Goal: Check status: Check status

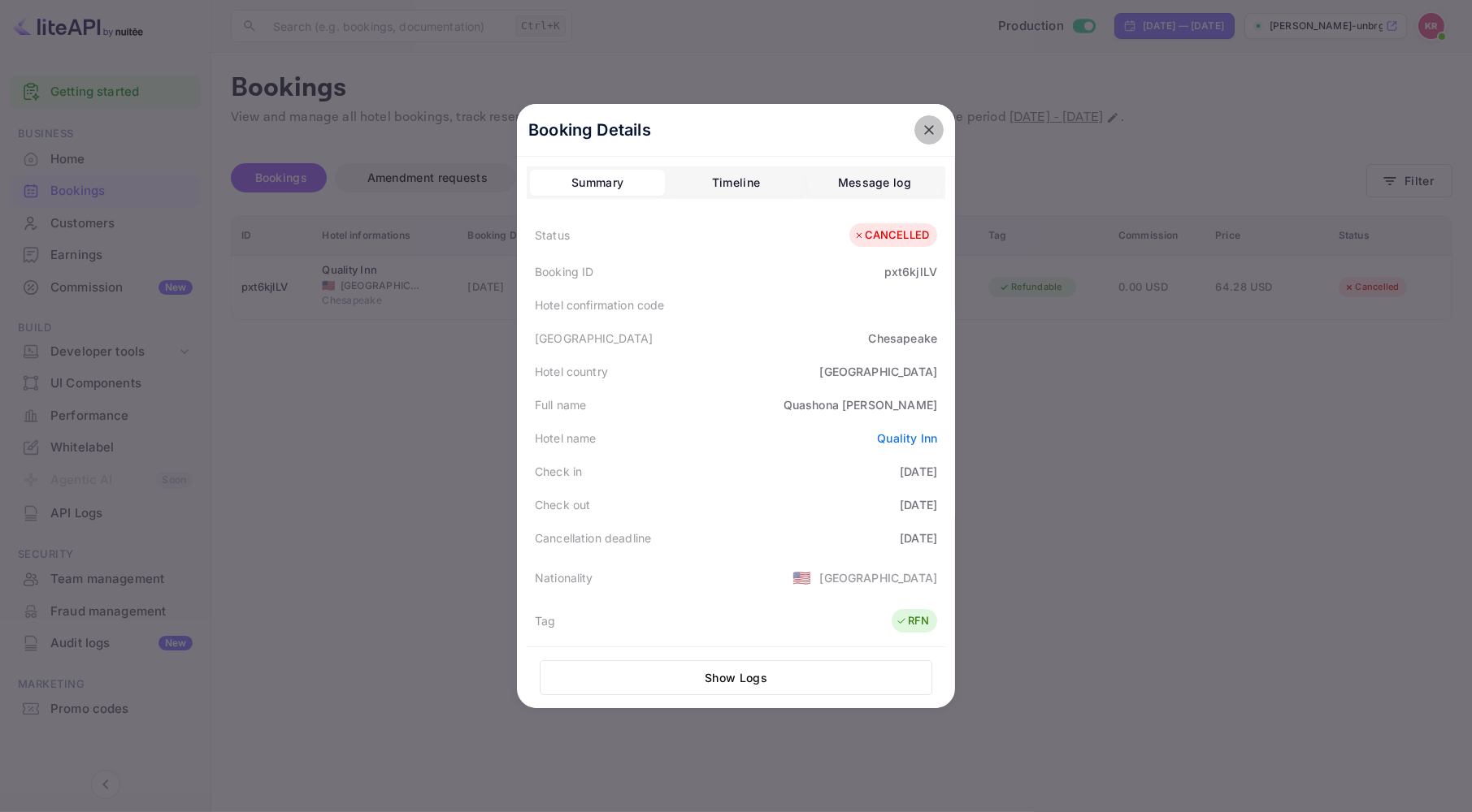
click at [922, 126] on icon "close" at bounding box center [929, 130] width 16 height 16
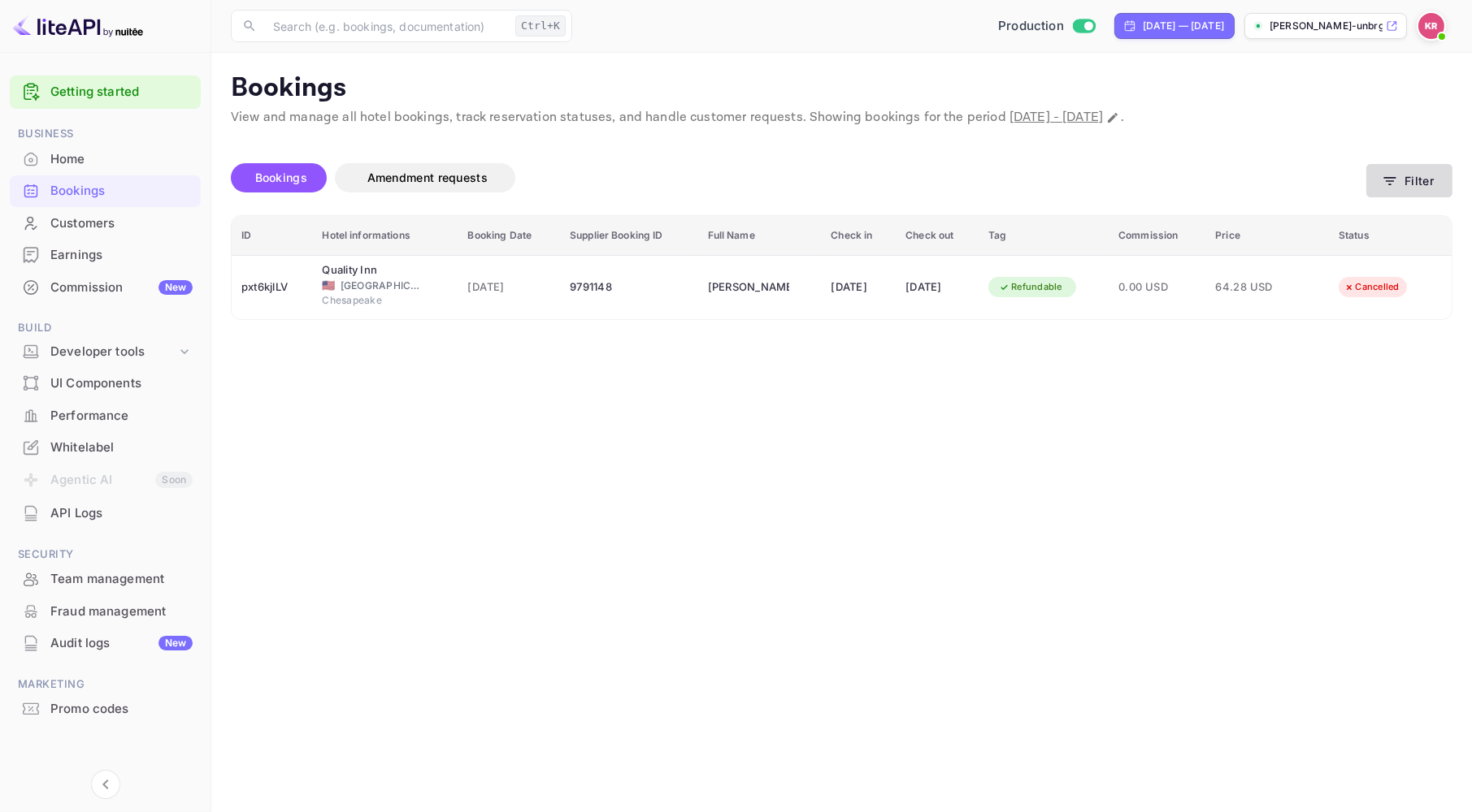
click at [1421, 184] on button "Filter" at bounding box center [1410, 180] width 86 height 33
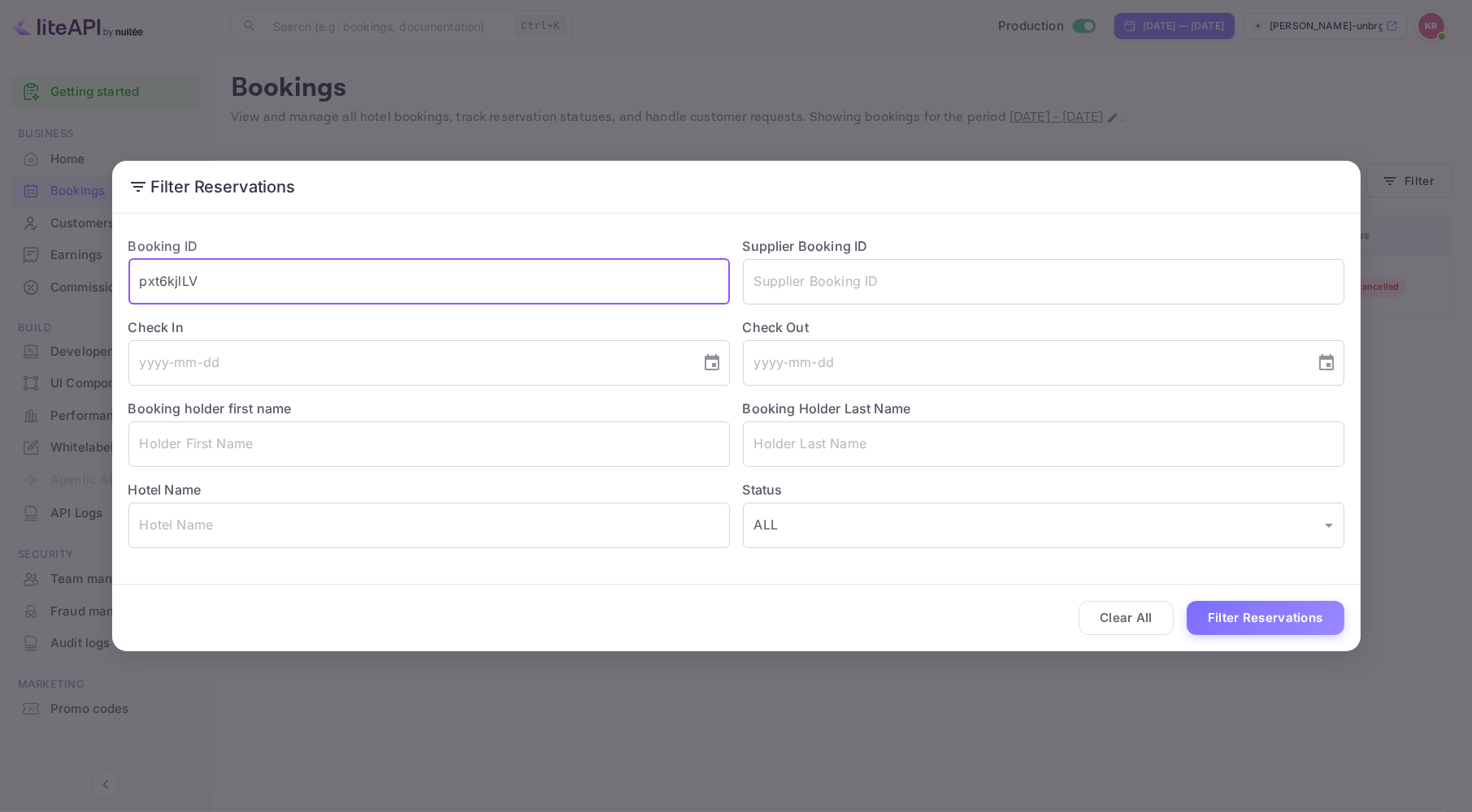
drag, startPoint x: 202, startPoint y: 280, endPoint x: 114, endPoint y: 283, distance: 88.1
click at [115, 285] on div "Booking ID pxt6kjlLV ​" at bounding box center [422, 264] width 615 height 81
paste input "C6gHpqkfq"
type input "C6gHpqkfq"
click at [1187, 601] on button "Filter Reservations" at bounding box center [1266, 619] width 158 height 35
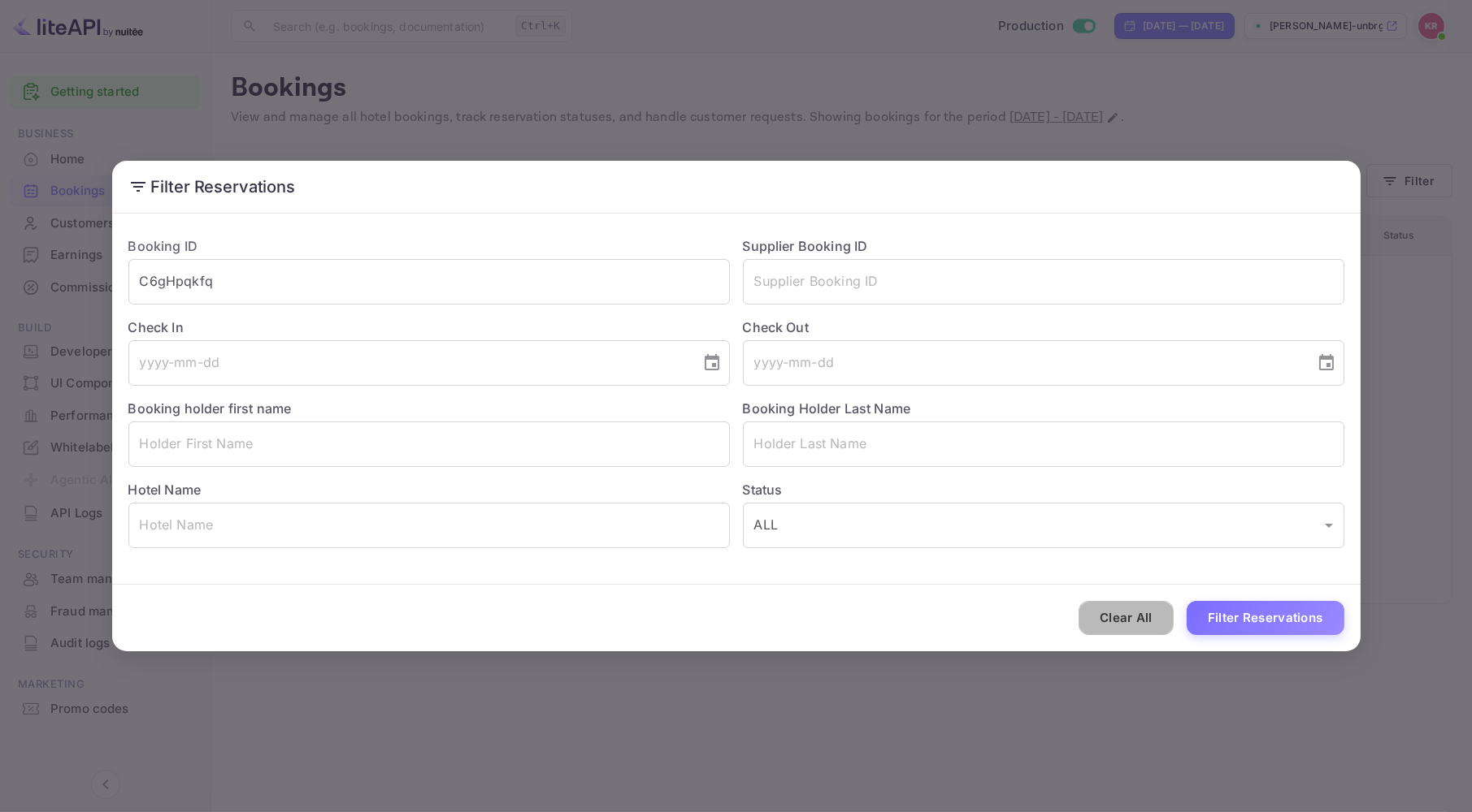
click at [1139, 617] on button "Clear All" at bounding box center [1126, 619] width 95 height 35
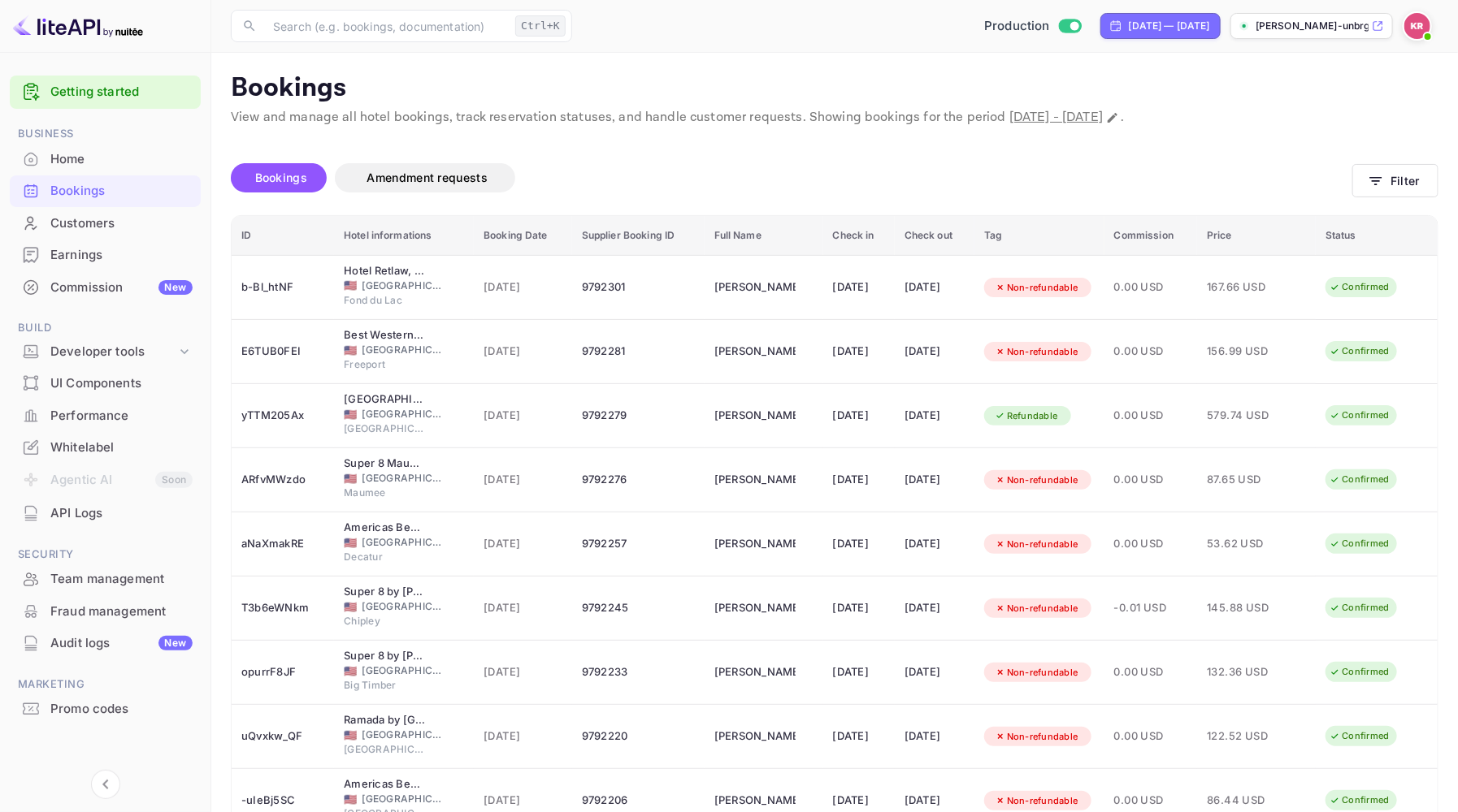
click at [1129, 21] on div "[DATE] — [DATE]" at bounding box center [1170, 26] width 82 height 15
select select "8"
select select "2025"
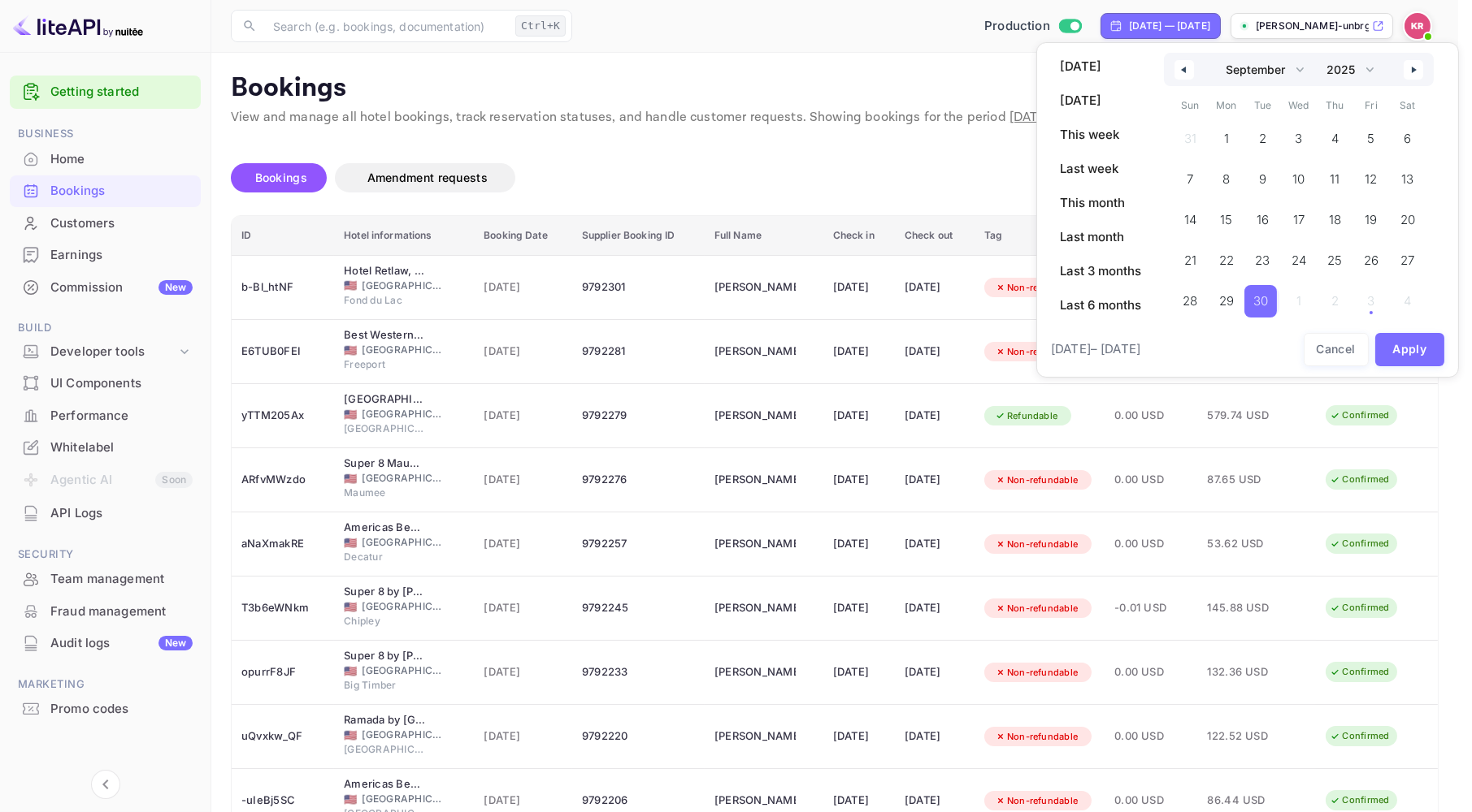
click at [1185, 69] on icon "button" at bounding box center [1182, 70] width 8 height 6
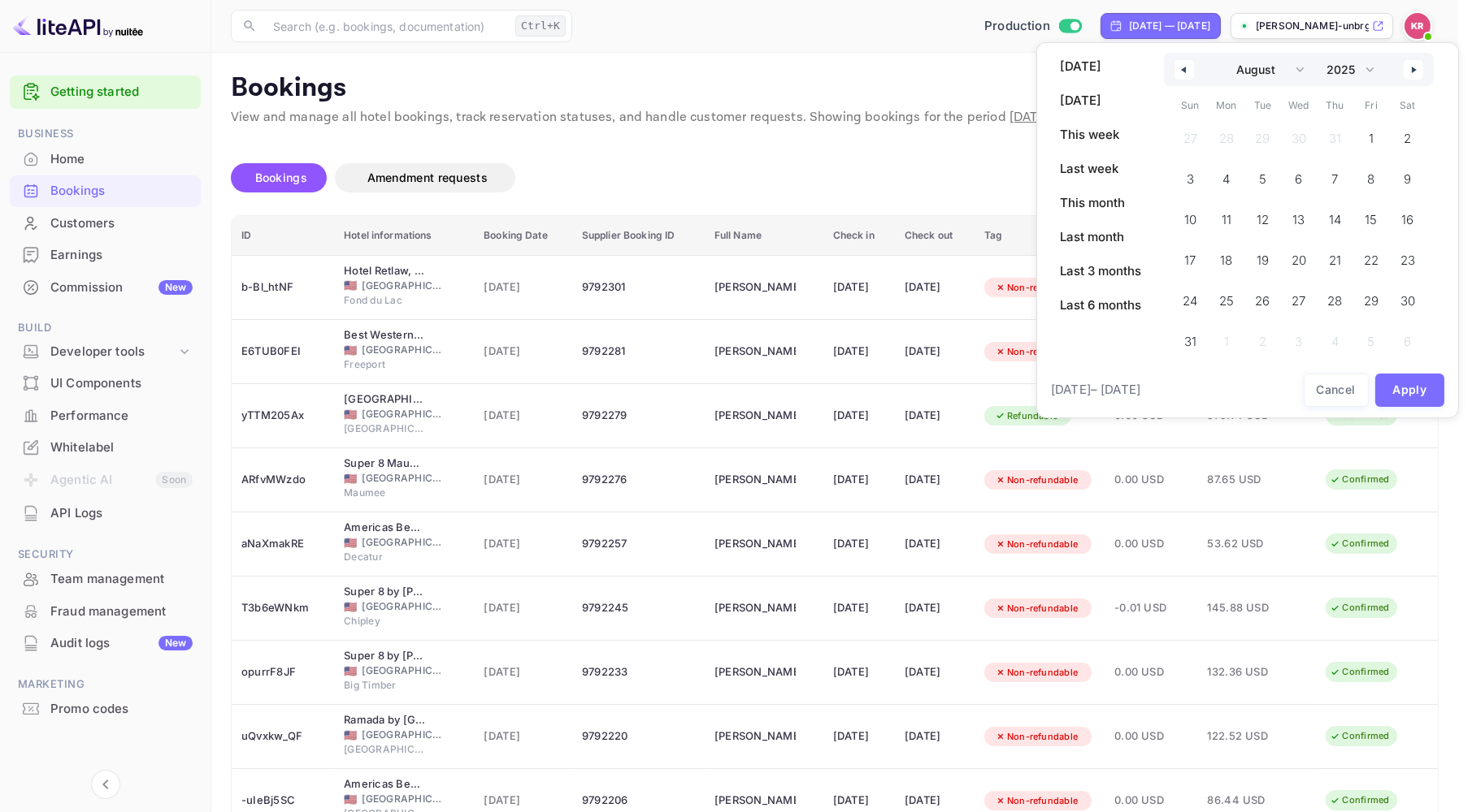
click at [1183, 69] on icon "button" at bounding box center [1182, 70] width 8 height 6
select select "6"
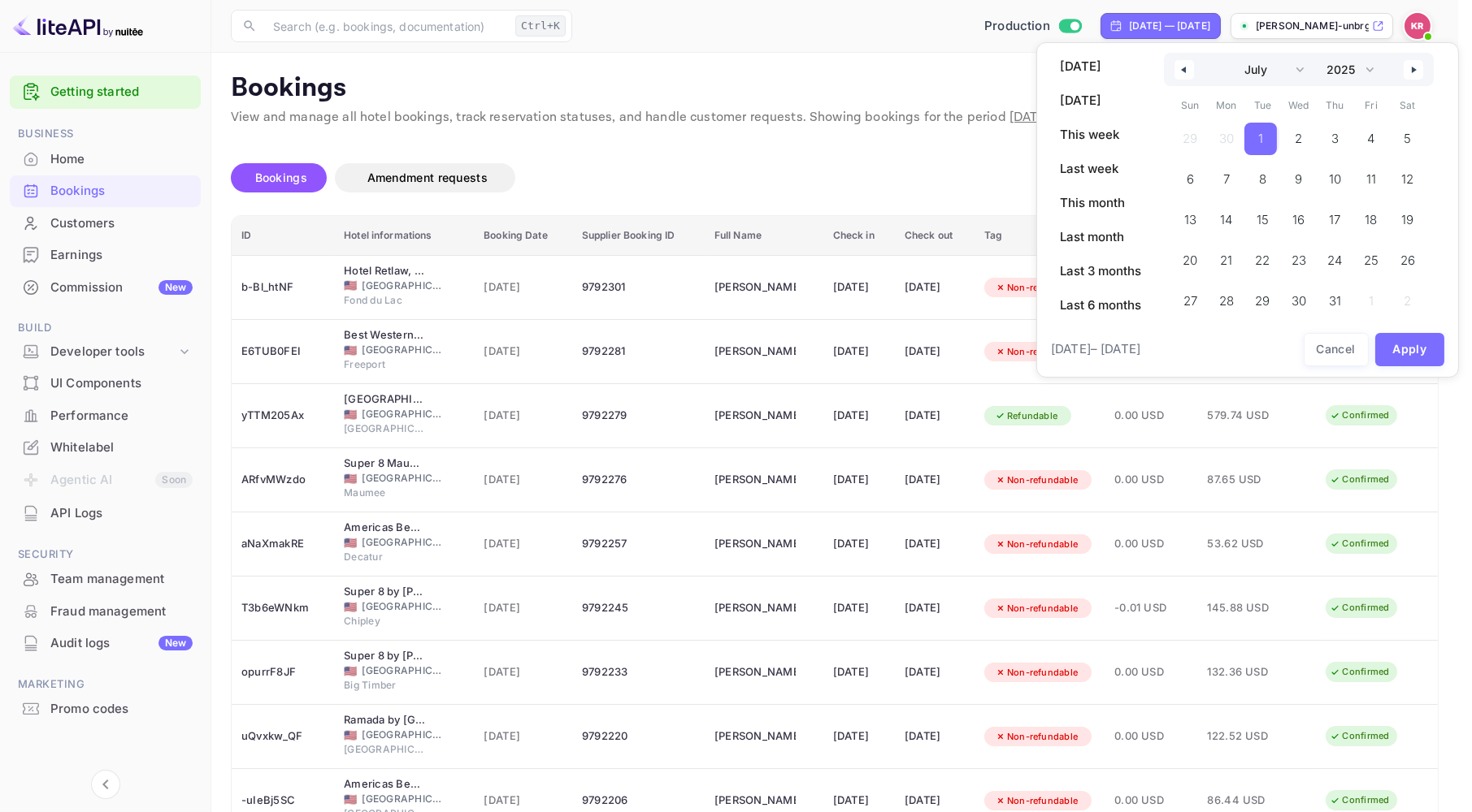
click at [1263, 139] on span "1" at bounding box center [1260, 139] width 5 height 29
click at [1264, 135] on span "1" at bounding box center [1260, 138] width 32 height 32
click at [1263, 135] on span "1" at bounding box center [1260, 138] width 32 height 32
click at [1427, 347] on button "Apply" at bounding box center [1410, 350] width 70 height 33
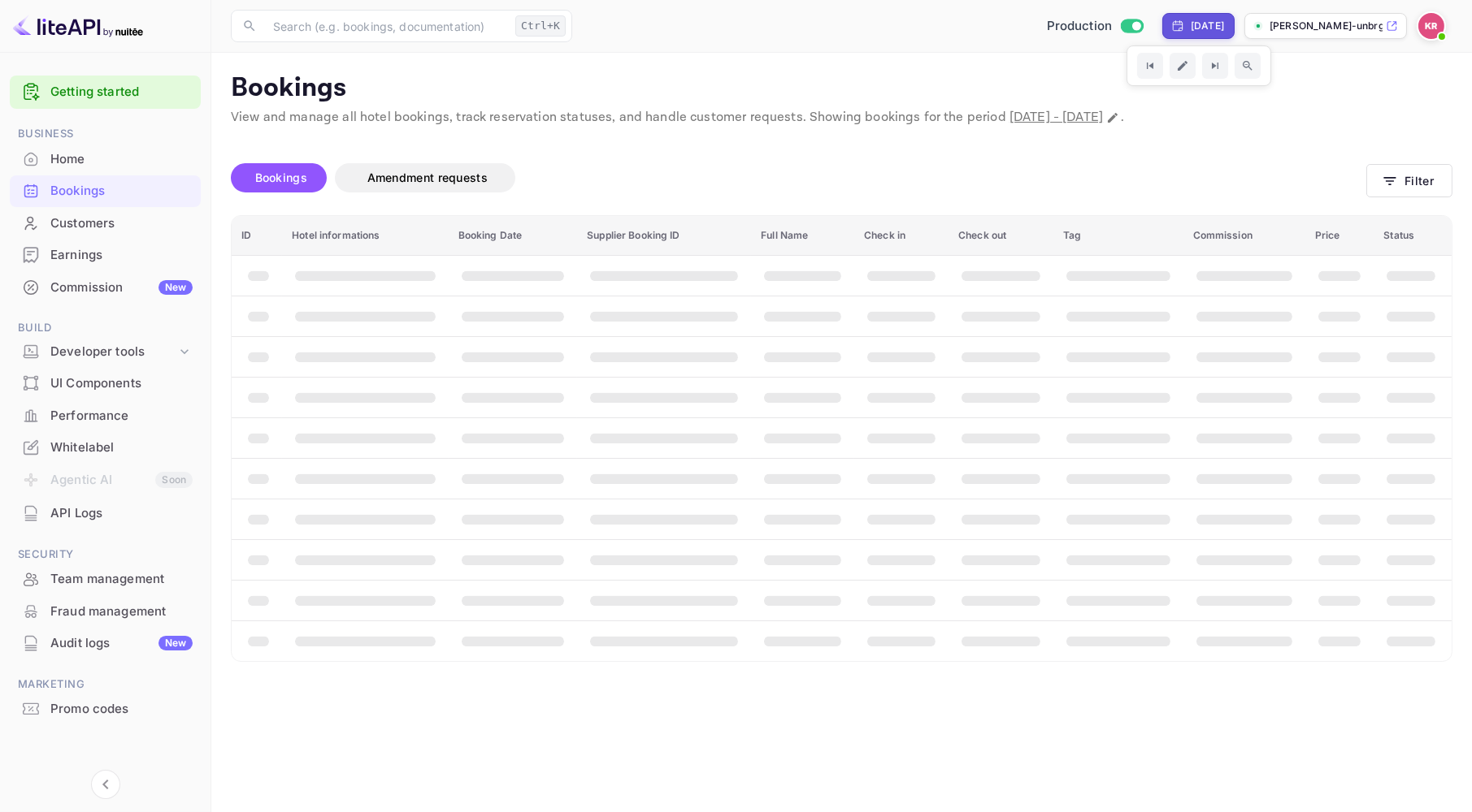
click at [1162, 15] on div "[DATE]" at bounding box center [1198, 26] width 72 height 26
select select "5"
select select "2025"
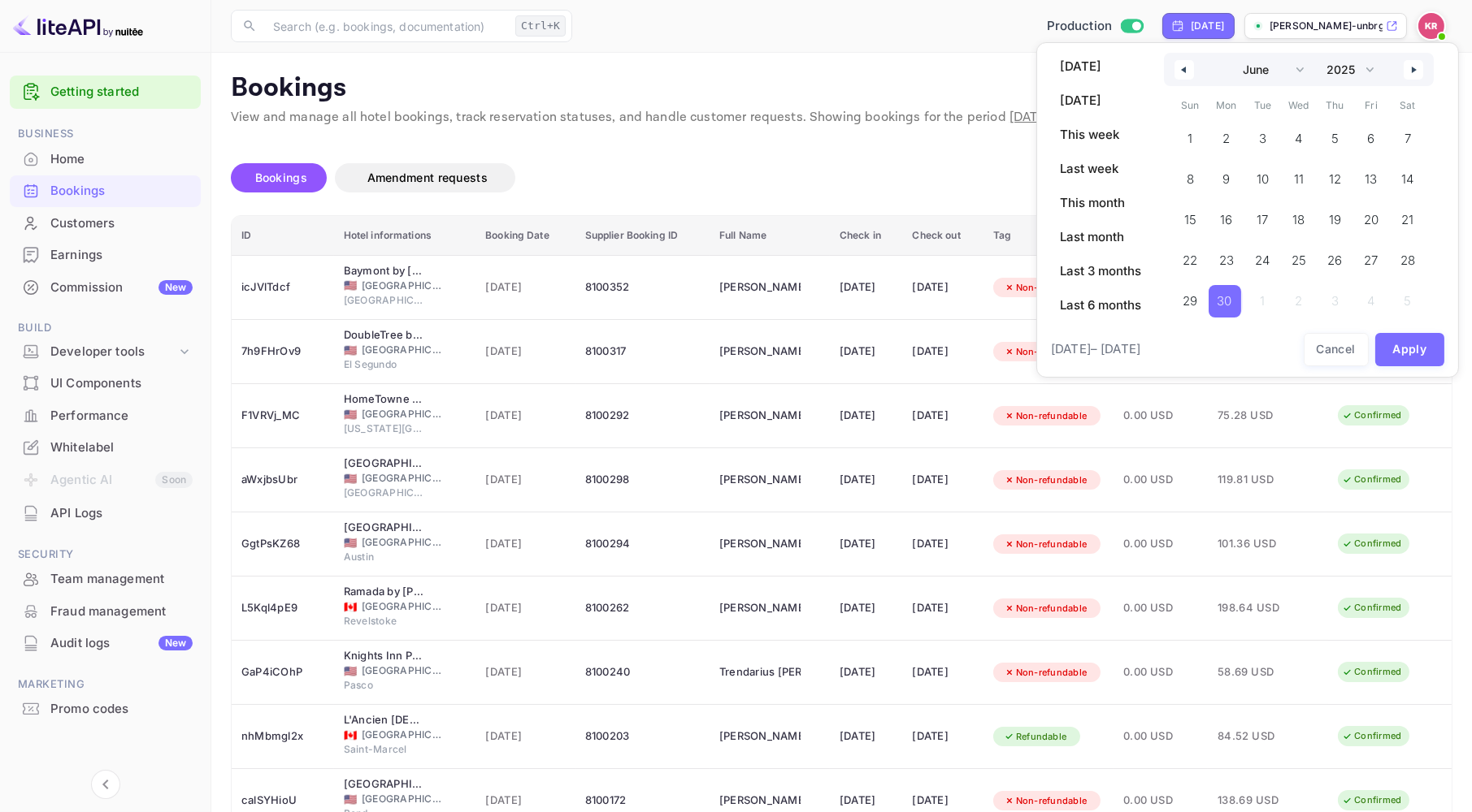
click at [1411, 69] on button "button" at bounding box center [1412, 70] width 19 height 19
click at [1258, 135] on span "1" at bounding box center [1260, 138] width 32 height 32
click at [1411, 74] on button "button" at bounding box center [1412, 70] width 19 height 19
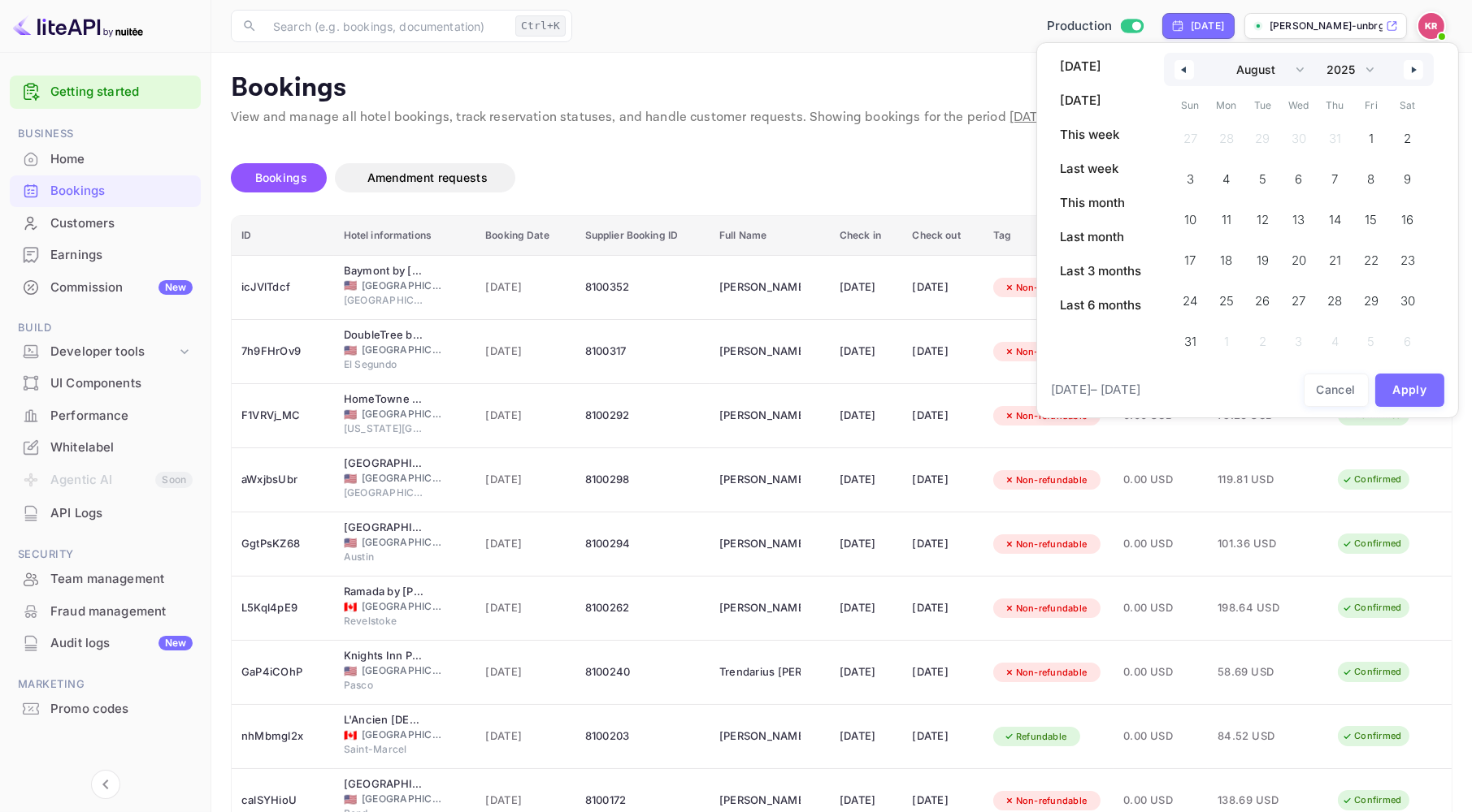
click at [1415, 68] on icon "button" at bounding box center [1415, 70] width 8 height 6
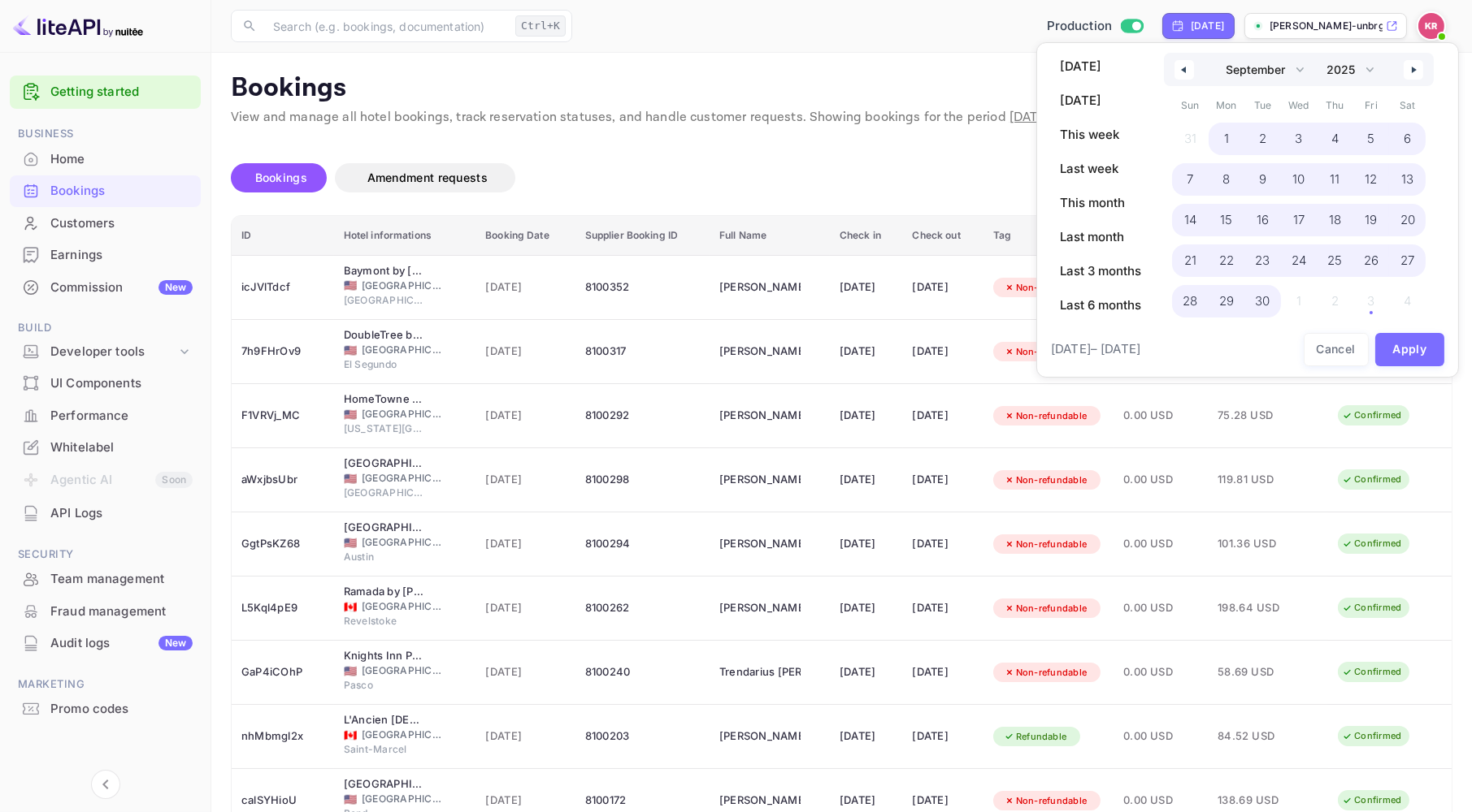
click at [1270, 302] on span "30" at bounding box center [1263, 300] width 37 height 32
select select "6"
click at [1414, 354] on button "Apply" at bounding box center [1410, 350] width 70 height 33
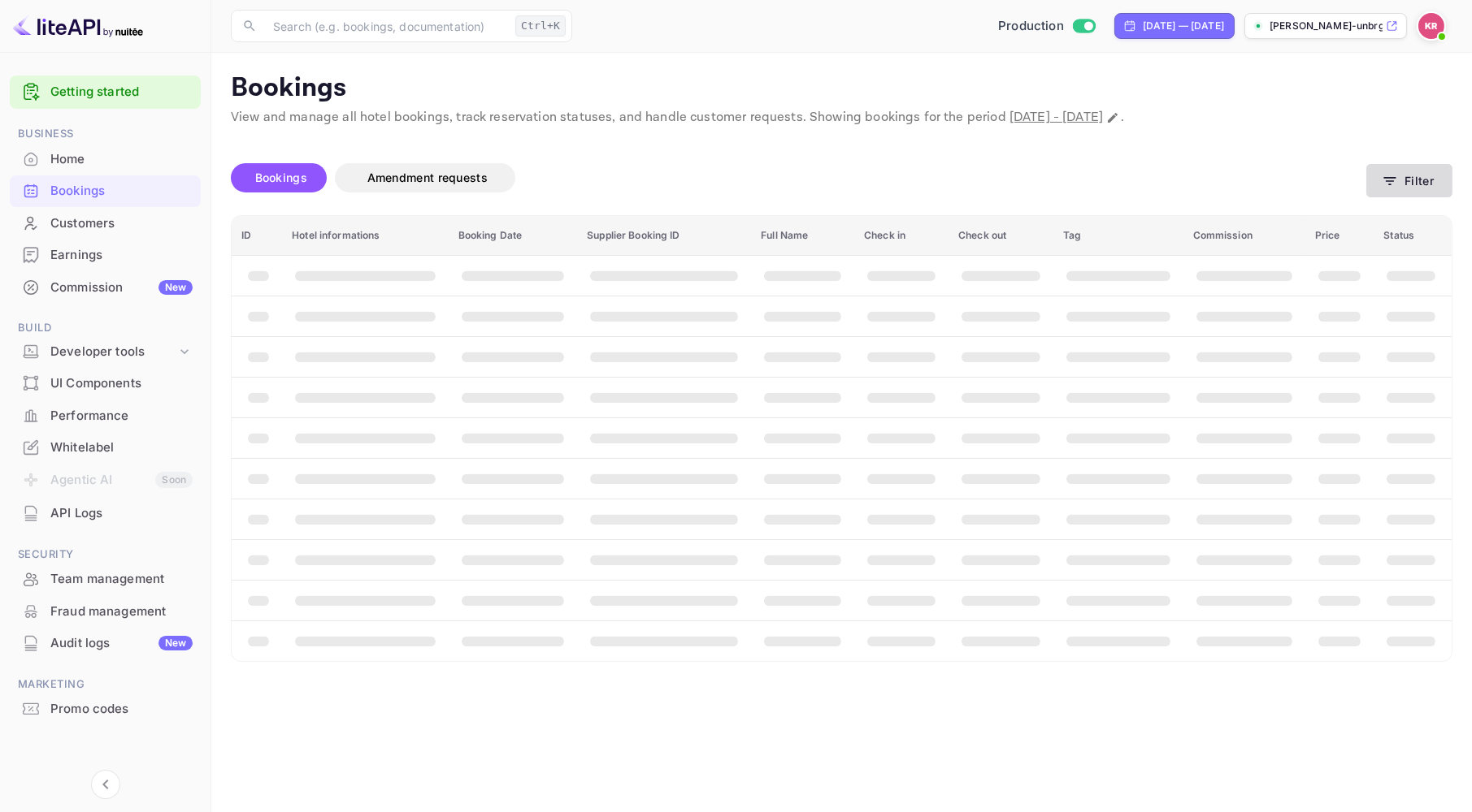
click at [1411, 181] on button "Filter" at bounding box center [1410, 180] width 86 height 33
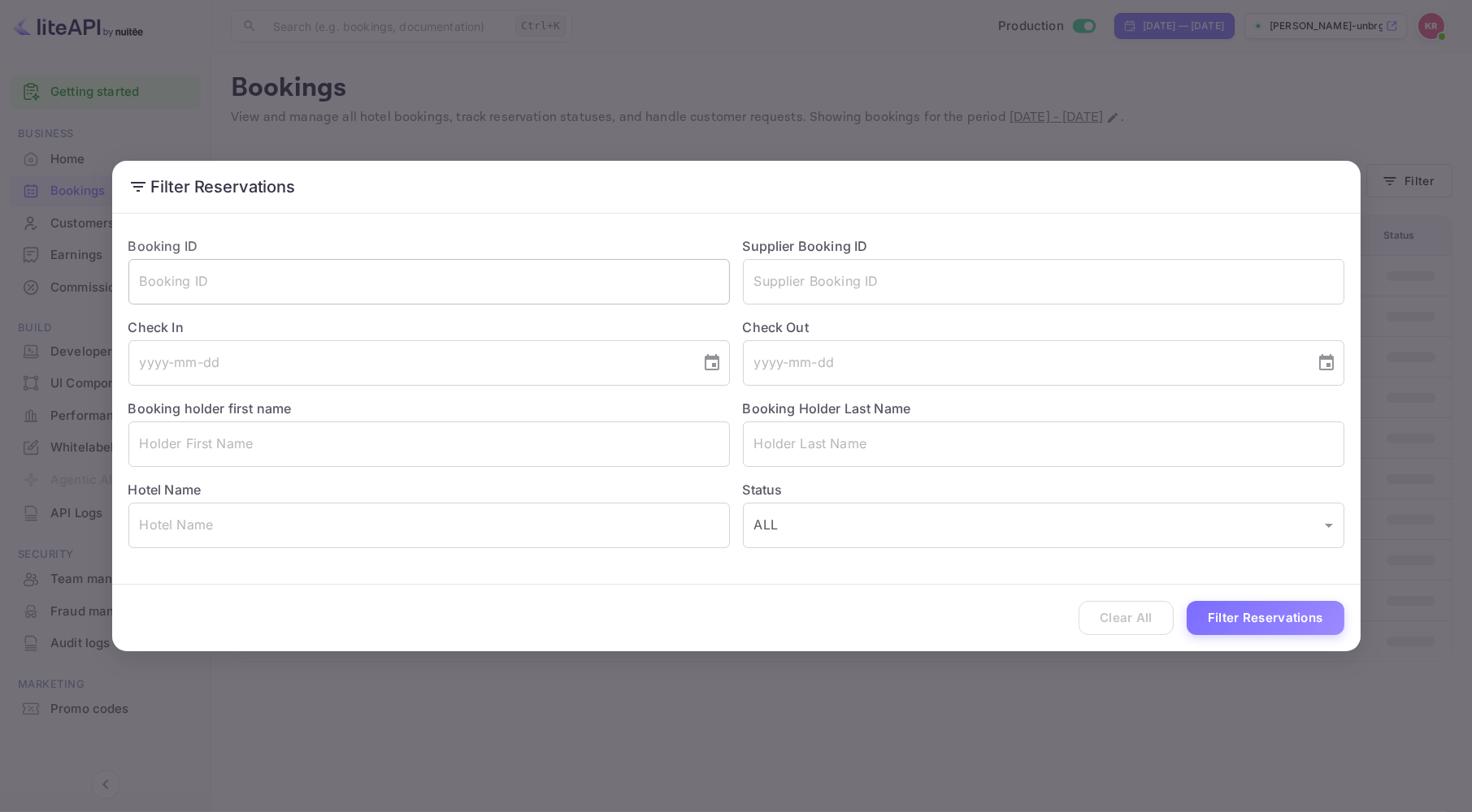
click at [487, 283] on input "text" at bounding box center [429, 282] width 602 height 46
click at [379, 285] on input "text" at bounding box center [429, 282] width 602 height 46
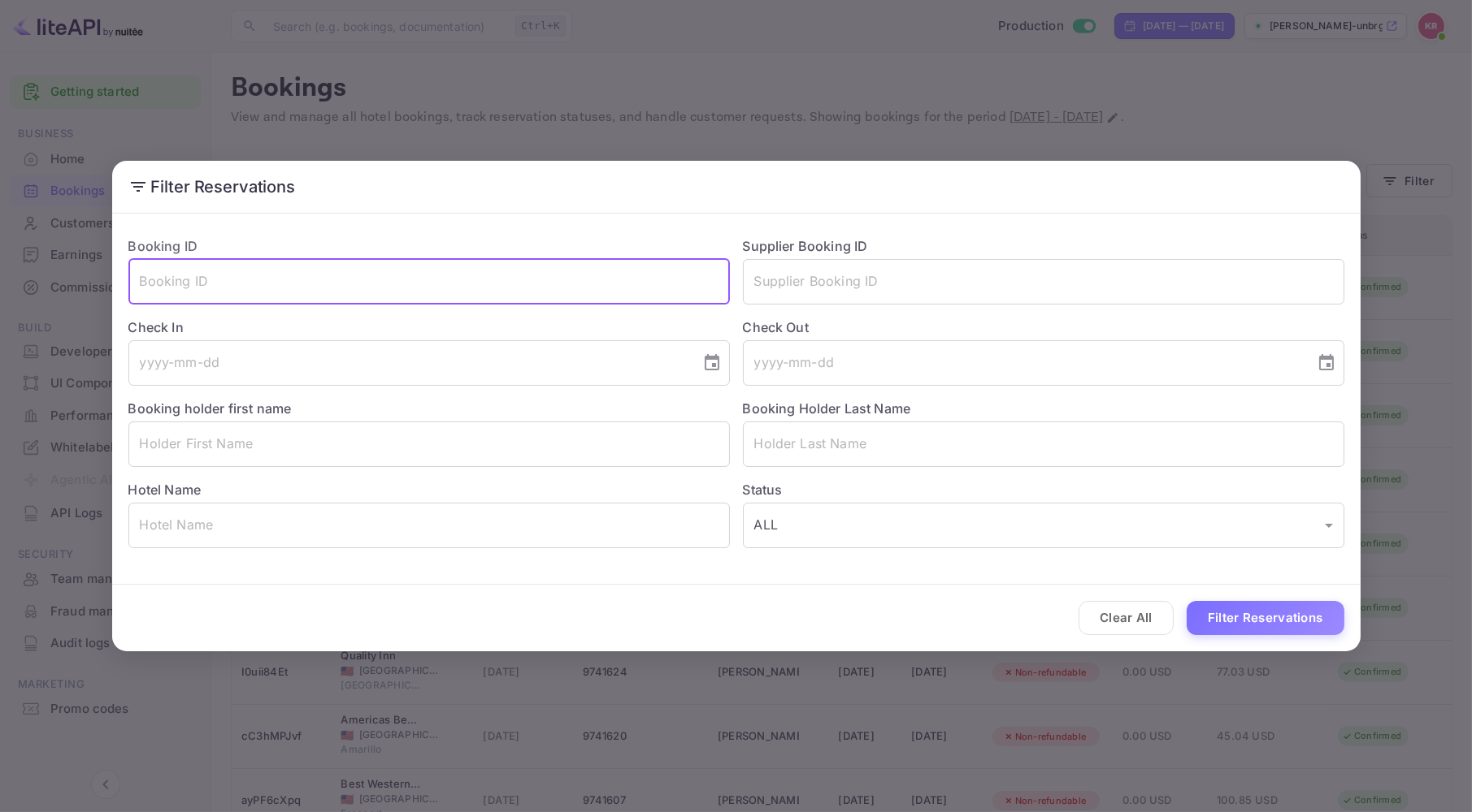
paste input "jRNZiJe8E"
type input "jRNZiJe8E"
click at [1187, 601] on button "Filter Reservations" at bounding box center [1266, 619] width 158 height 35
